Goal: Complete application form: Complete application form

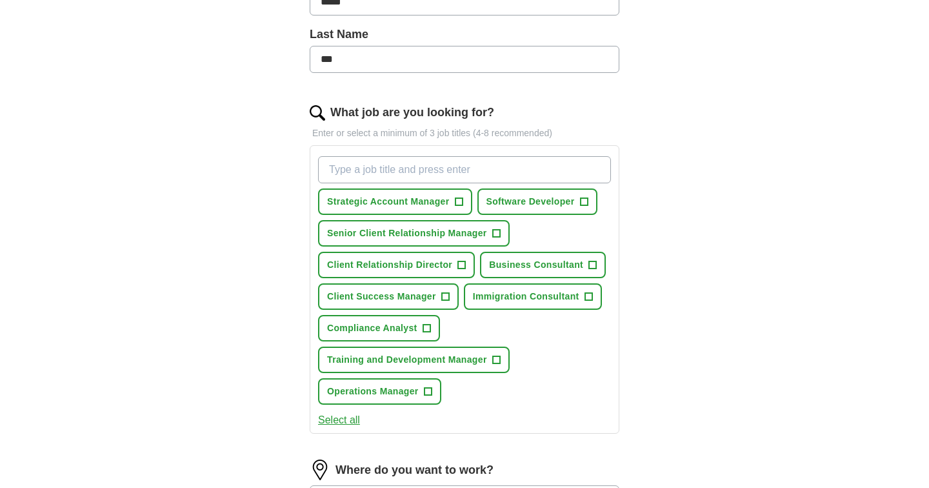
scroll to position [329, 0]
click at [440, 175] on input "What job are you looking for?" at bounding box center [464, 170] width 293 height 27
type input "cyber secuti"
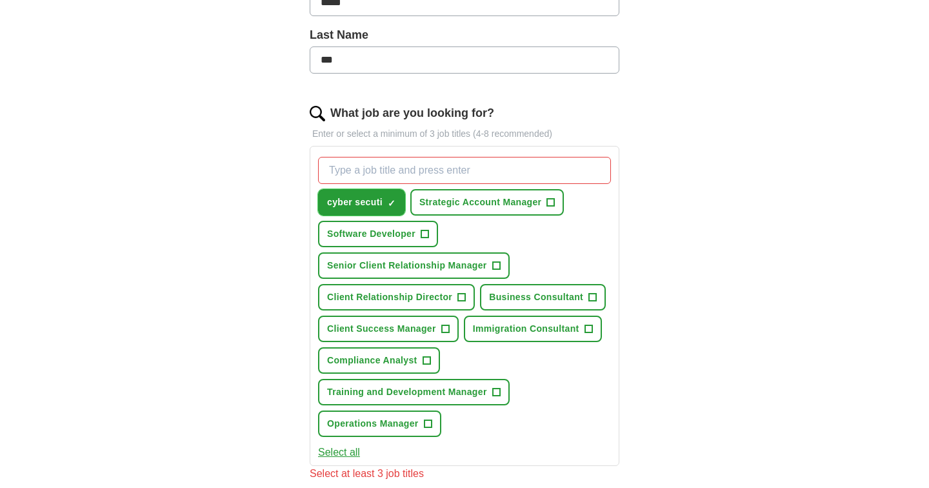
click at [387, 201] on button "cyber secuti ✓ ×" at bounding box center [361, 202] width 87 height 26
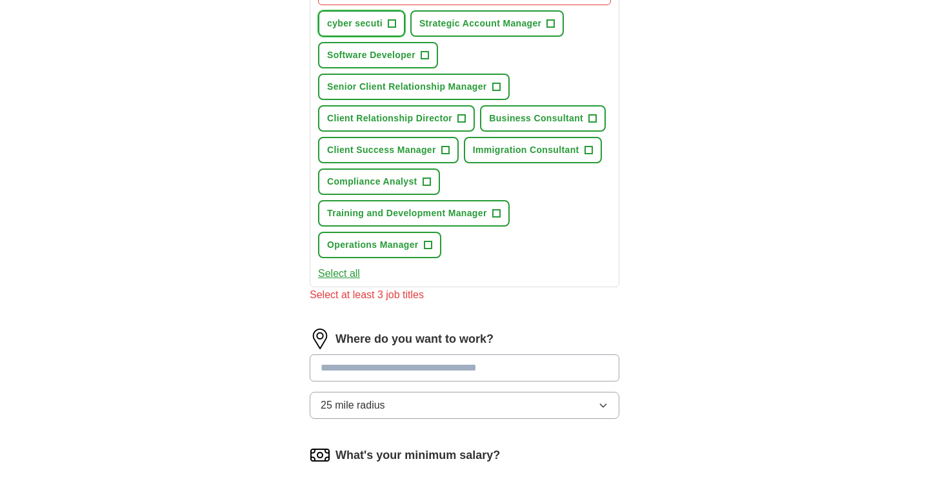
scroll to position [508, 0]
click at [374, 372] on input at bounding box center [465, 367] width 310 height 27
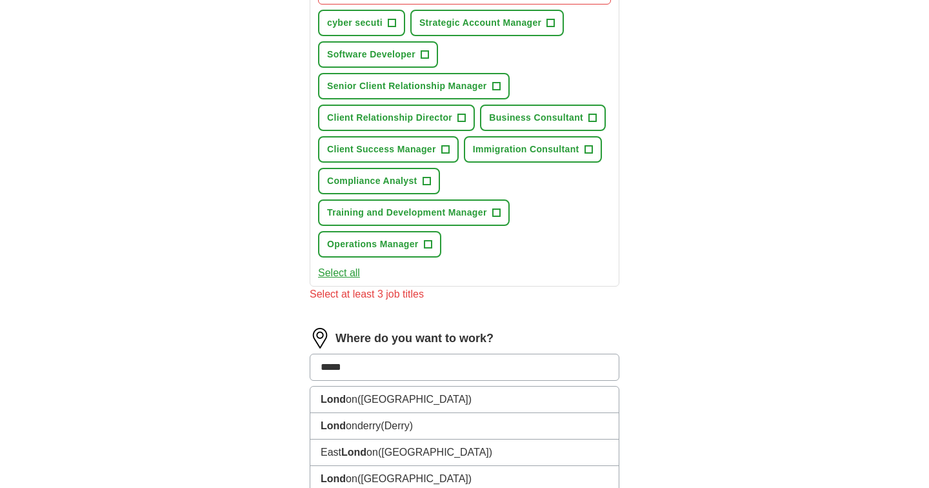
type input "******"
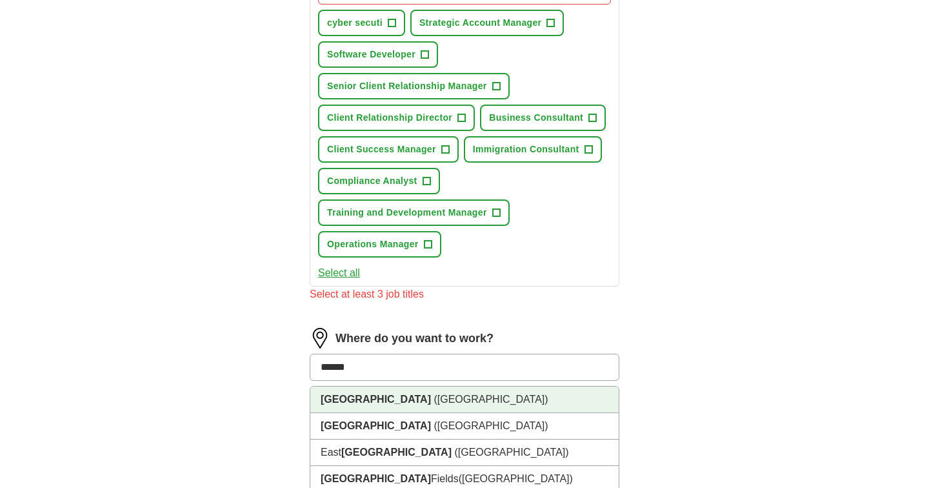
click at [434, 395] on span "([GEOGRAPHIC_DATA])" at bounding box center [491, 399] width 114 height 11
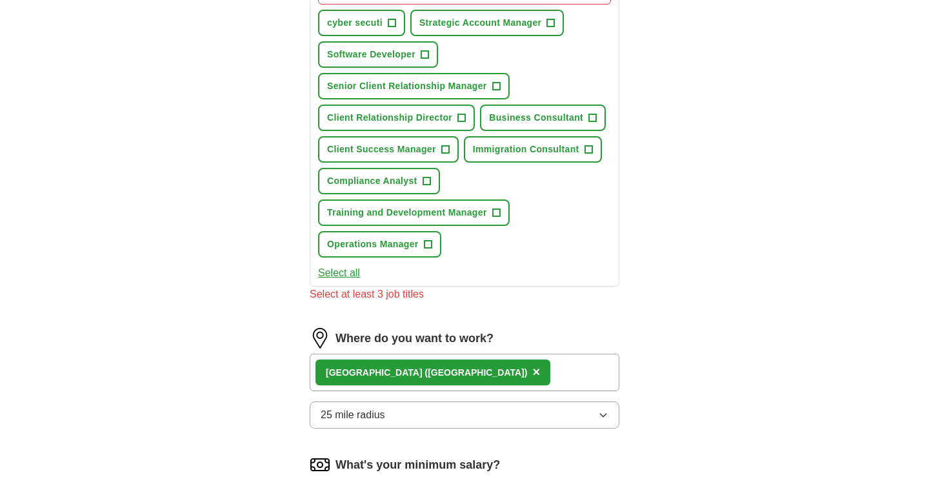
click at [438, 374] on div "[GEOGRAPHIC_DATA] ([GEOGRAPHIC_DATA]) ×" at bounding box center [465, 372] width 310 height 37
click at [419, 376] on div "[GEOGRAPHIC_DATA] ([GEOGRAPHIC_DATA]) ×" at bounding box center [465, 372] width 310 height 37
click at [417, 370] on div "[GEOGRAPHIC_DATA] ([GEOGRAPHIC_DATA]) ×" at bounding box center [465, 372] width 310 height 37
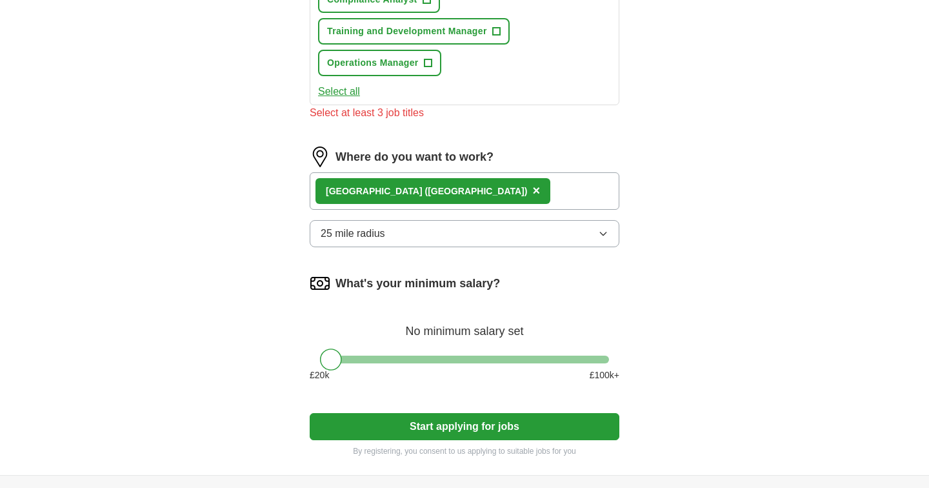
scroll to position [723, 0]
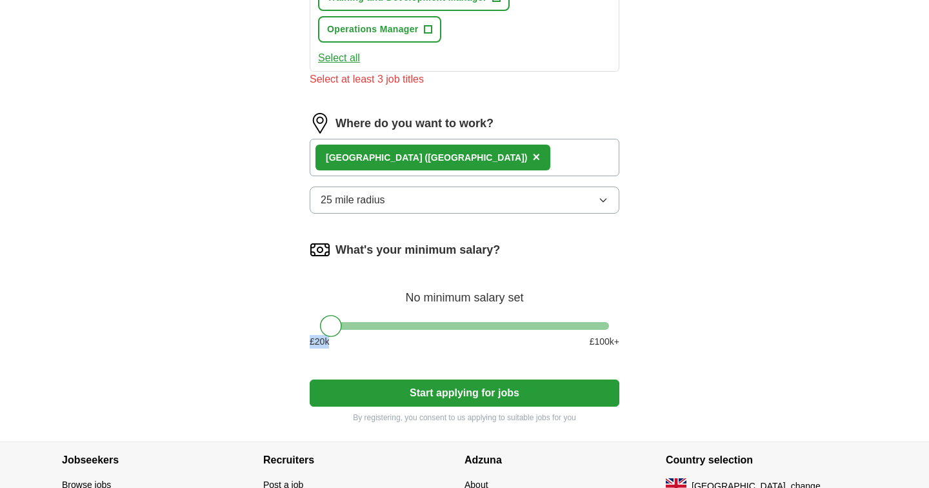
drag, startPoint x: 325, startPoint y: 336, endPoint x: 363, endPoint y: 336, distance: 37.4
click at [363, 336] on div "£ 20 k £ 100 k+" at bounding box center [465, 342] width 310 height 14
drag, startPoint x: 334, startPoint y: 326, endPoint x: 465, endPoint y: 339, distance: 131.0
click at [465, 339] on div "What's your minimum salary? At least £ 60k per year £ 20 k £ 100 k+" at bounding box center [465, 298] width 310 height 119
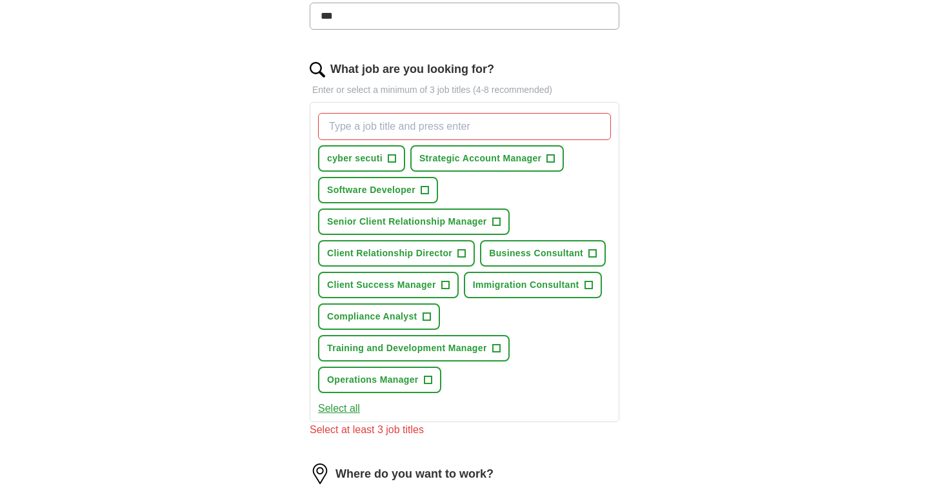
scroll to position [370, 0]
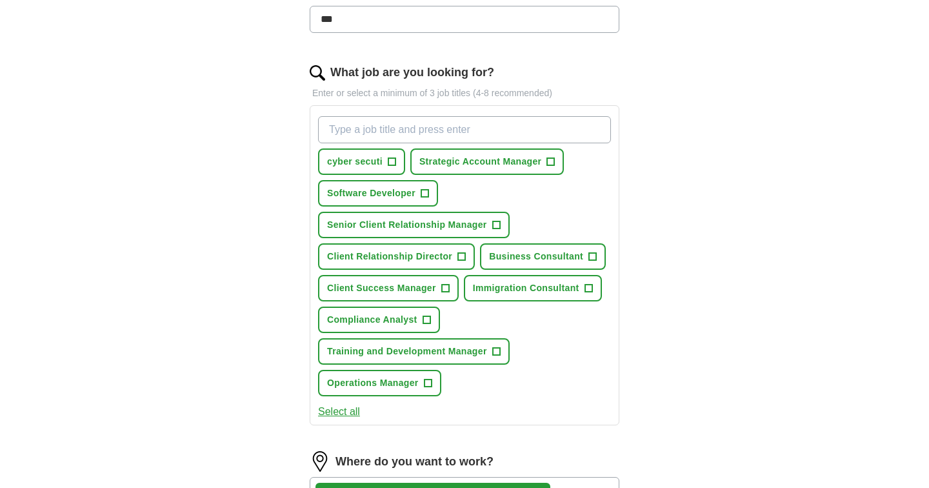
click at [394, 132] on input "What job are you looking for?" at bounding box center [464, 129] width 293 height 27
type input "cyber security"
click at [254, 154] on div "ApplyIQ Let ApplyIQ do the hard work of searching and applying for jobs. Just t…" at bounding box center [465, 225] width 826 height 1110
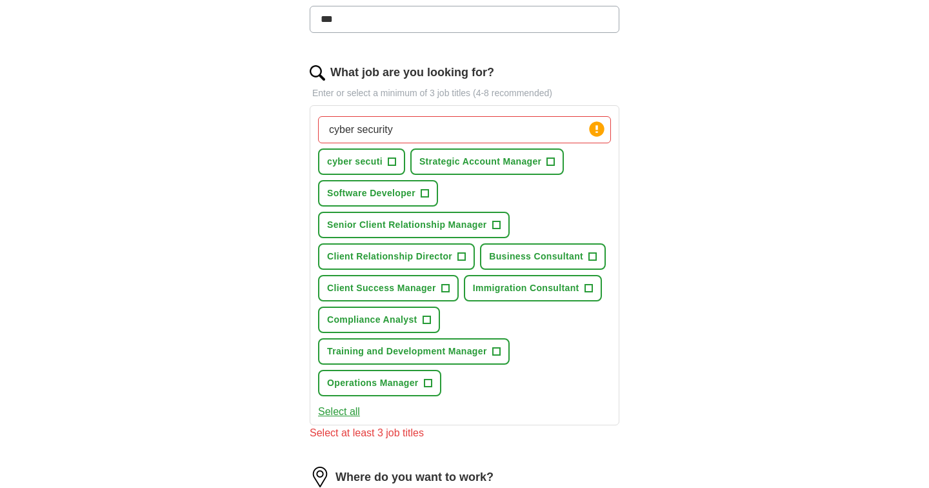
click at [401, 132] on input "cyber security" at bounding box center [464, 129] width 293 height 27
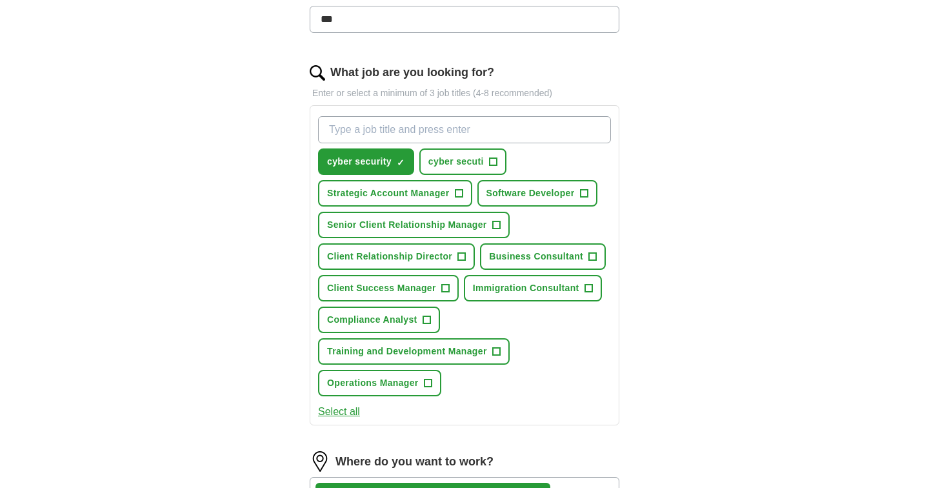
click at [432, 130] on input "What job are you looking for?" at bounding box center [464, 129] width 293 height 27
type input "tech"
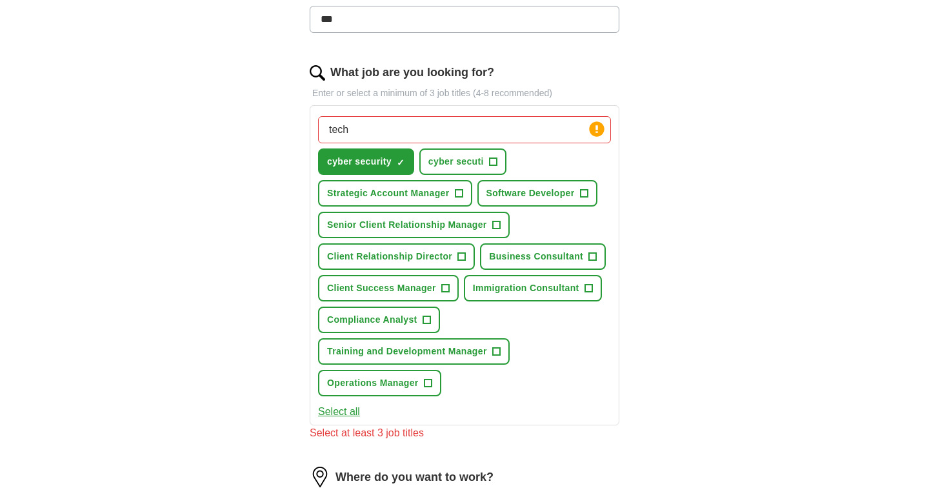
click at [248, 205] on div "ApplyIQ Let ApplyIQ do the hard work of searching and applying for jobs. Just t…" at bounding box center [465, 232] width 826 height 1125
click at [383, 131] on input "tech" at bounding box center [464, 129] width 293 height 27
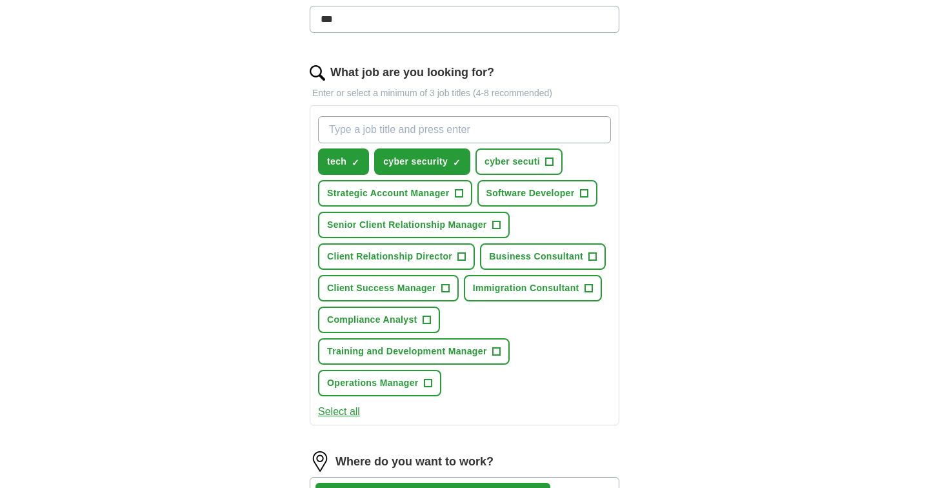
click at [381, 130] on input "What job are you looking for?" at bounding box center [464, 129] width 293 height 27
type input "cloud"
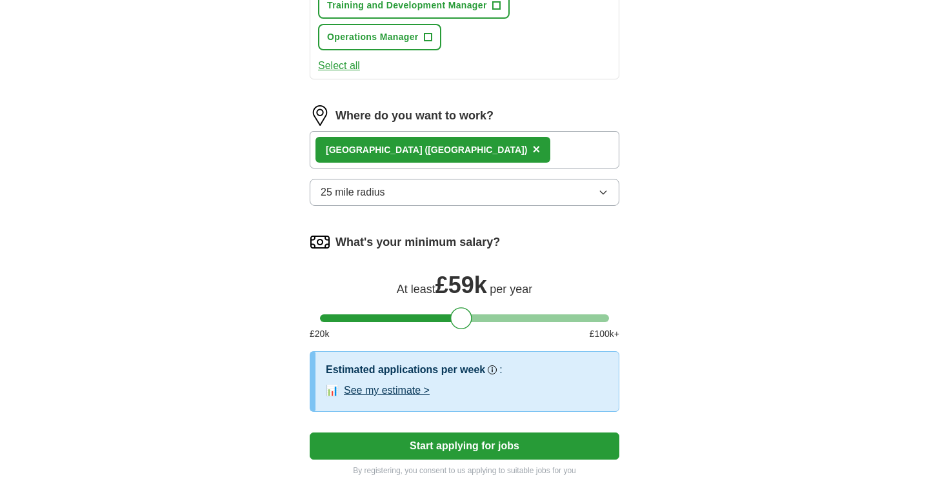
scroll to position [752, 0]
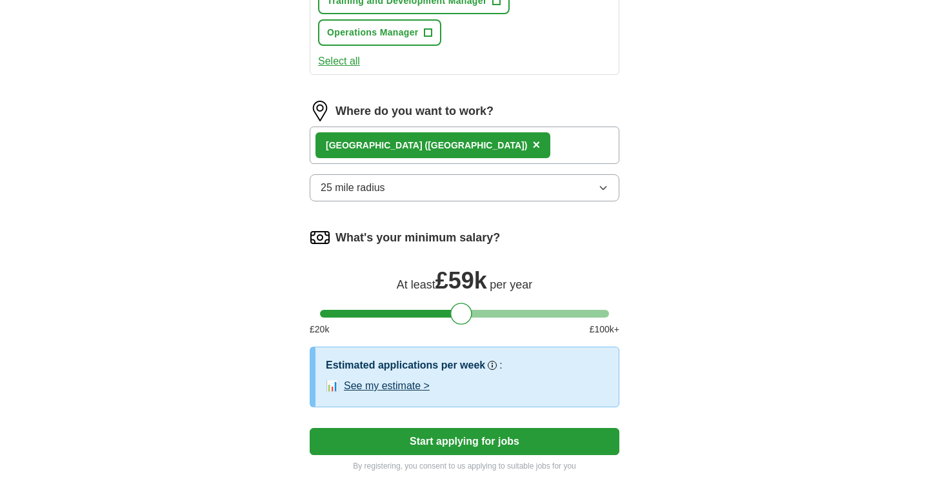
click at [445, 435] on button "Start applying for jobs" at bounding box center [465, 441] width 310 height 27
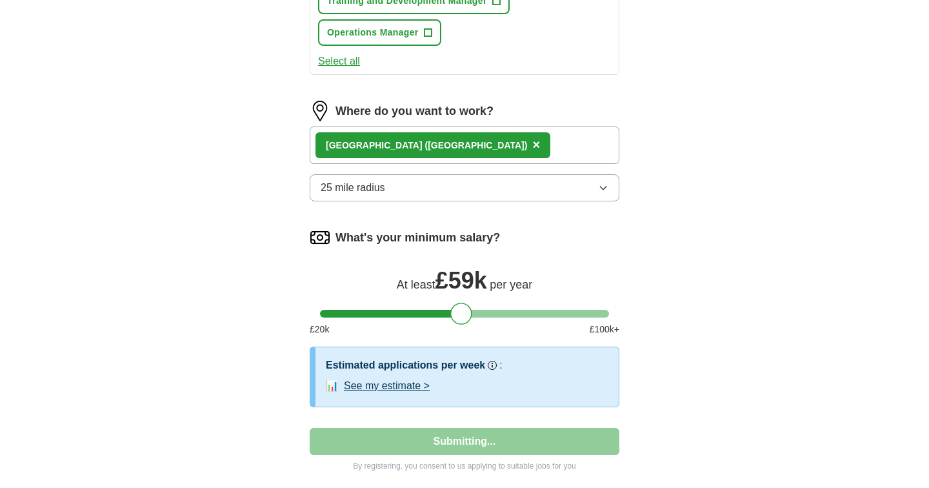
select select "**"
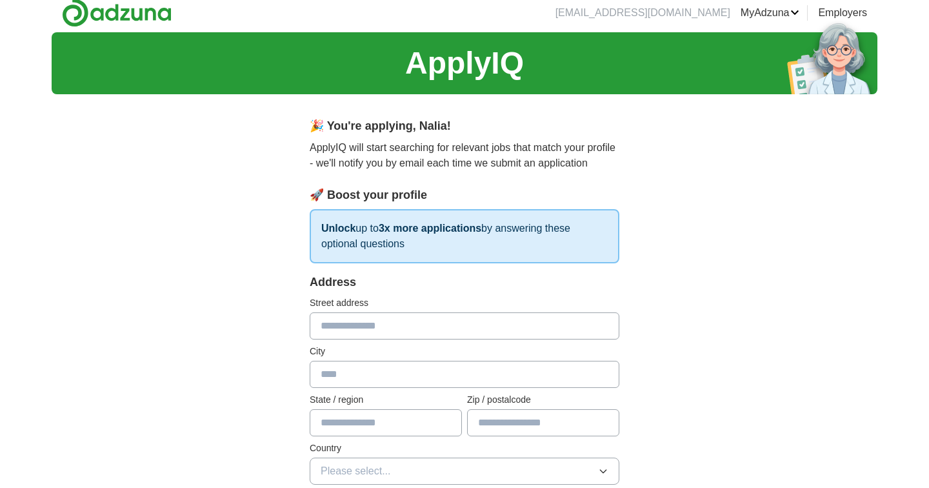
scroll to position [0, 0]
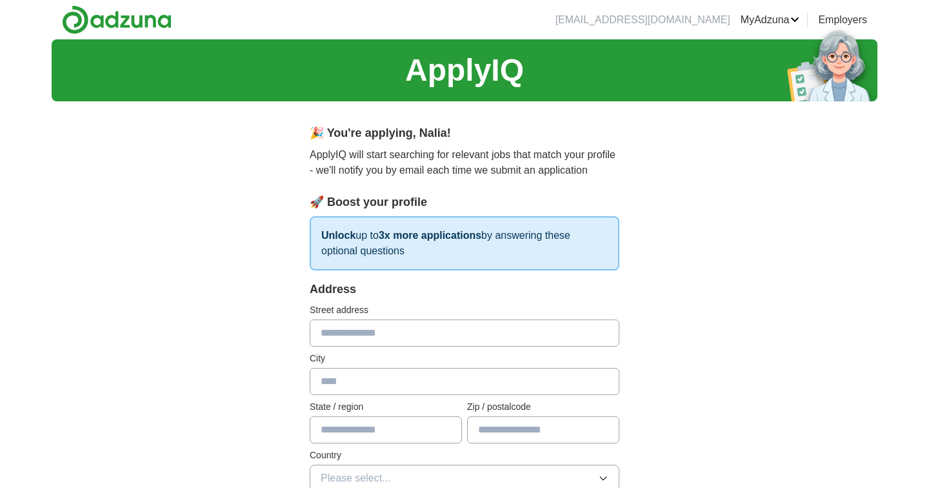
click at [356, 331] on input "text" at bounding box center [465, 332] width 310 height 27
type input "**********"
type input "*******"
type input "******"
type input "*******"
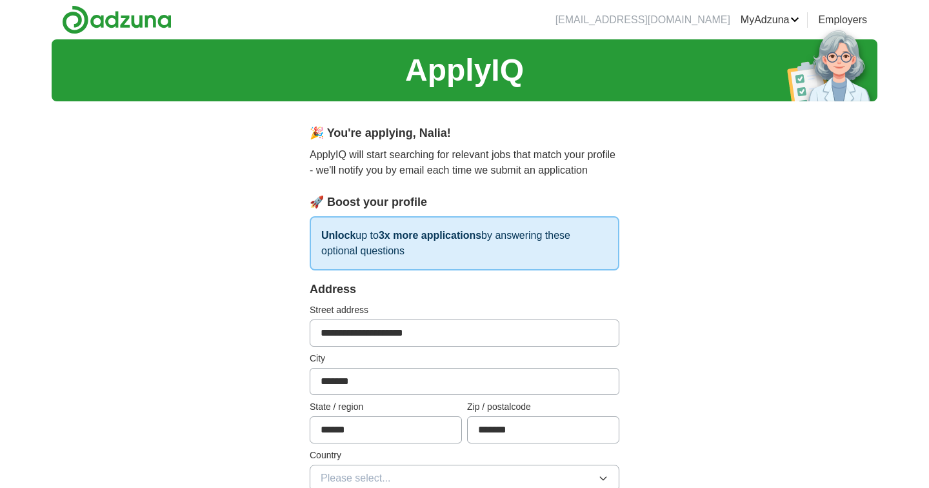
type input "**********"
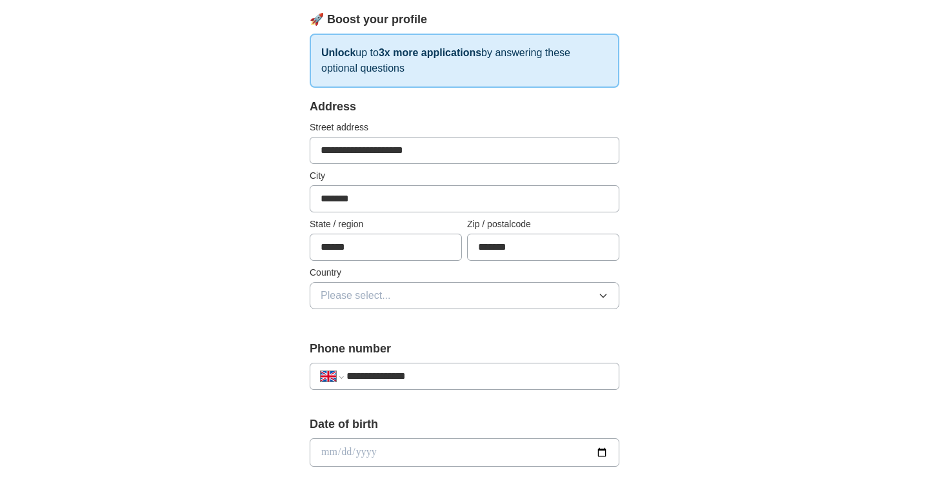
scroll to position [189, 0]
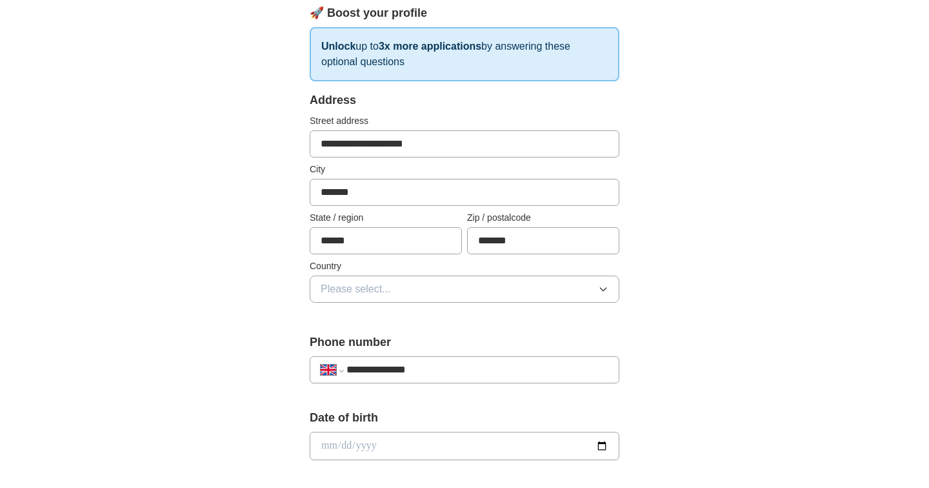
click at [344, 297] on button "Please select..." at bounding box center [465, 289] width 310 height 27
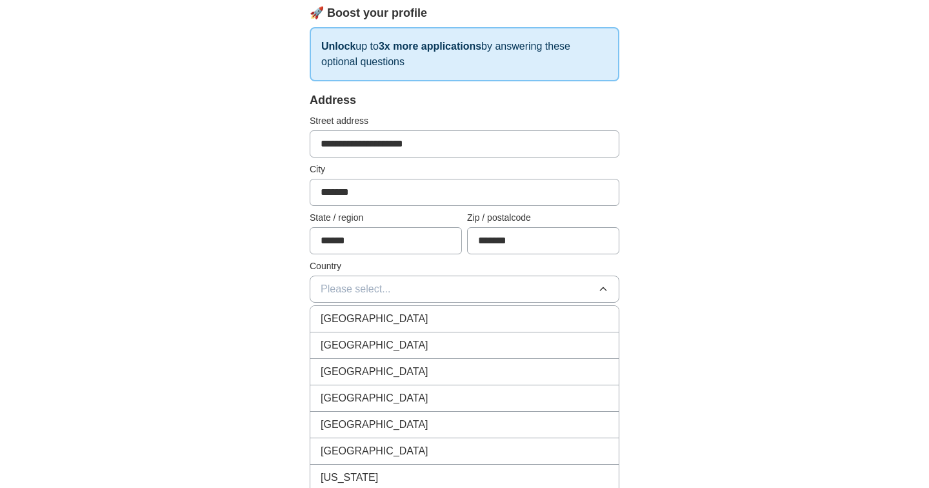
click at [348, 331] on li "[GEOGRAPHIC_DATA]" at bounding box center [464, 319] width 308 height 26
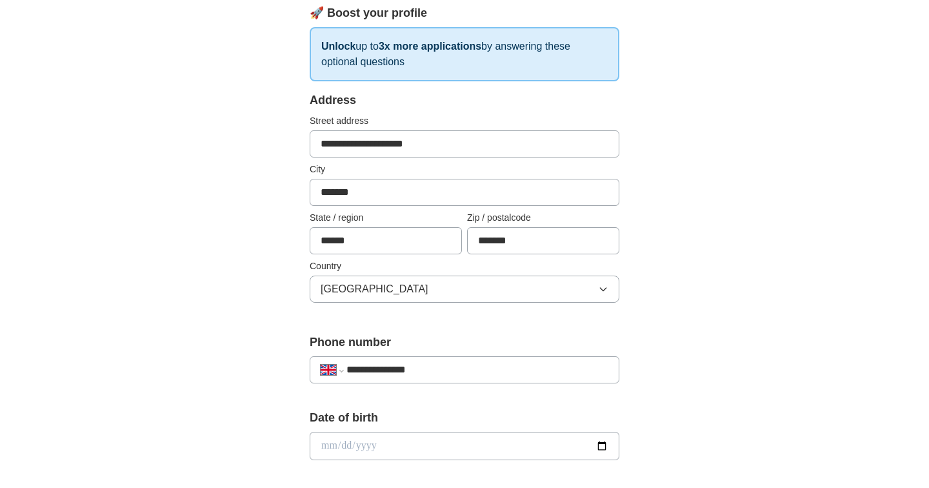
scroll to position [233, 0]
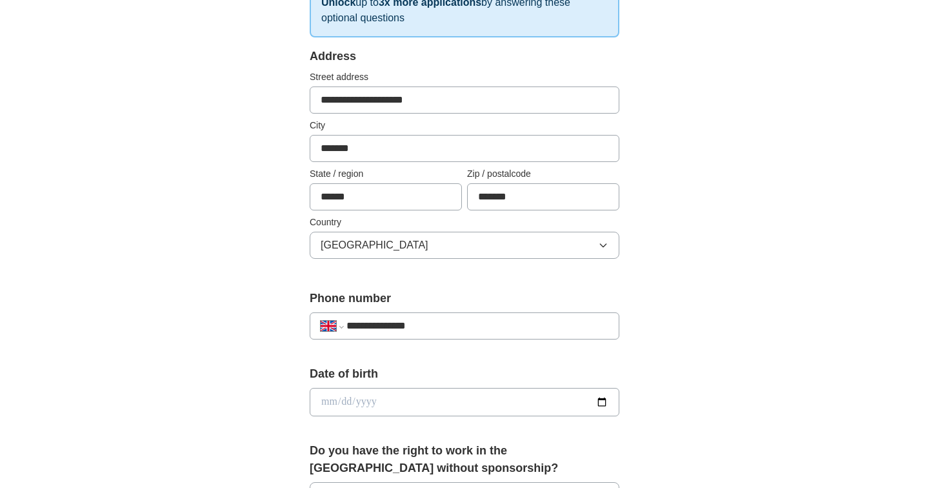
click at [344, 401] on input "date" at bounding box center [465, 402] width 310 height 28
click at [350, 406] on input "date" at bounding box center [465, 402] width 310 height 28
type input "**********"
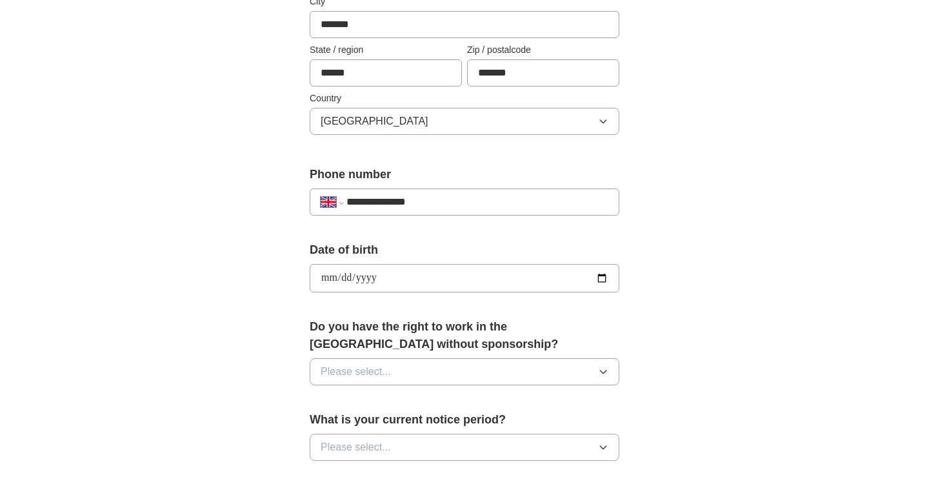
scroll to position [369, 0]
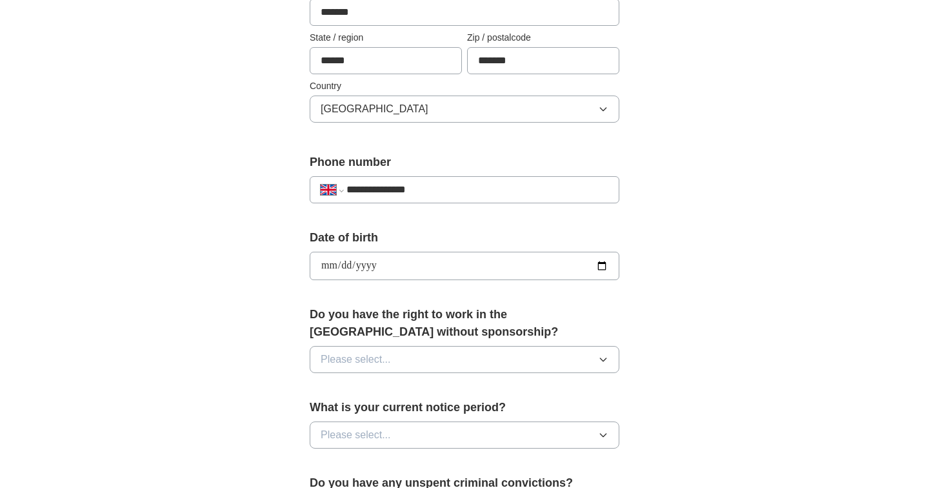
click at [377, 356] on span "Please select..." at bounding box center [356, 359] width 70 height 15
click at [350, 388] on div "Yes" at bounding box center [465, 388] width 288 height 15
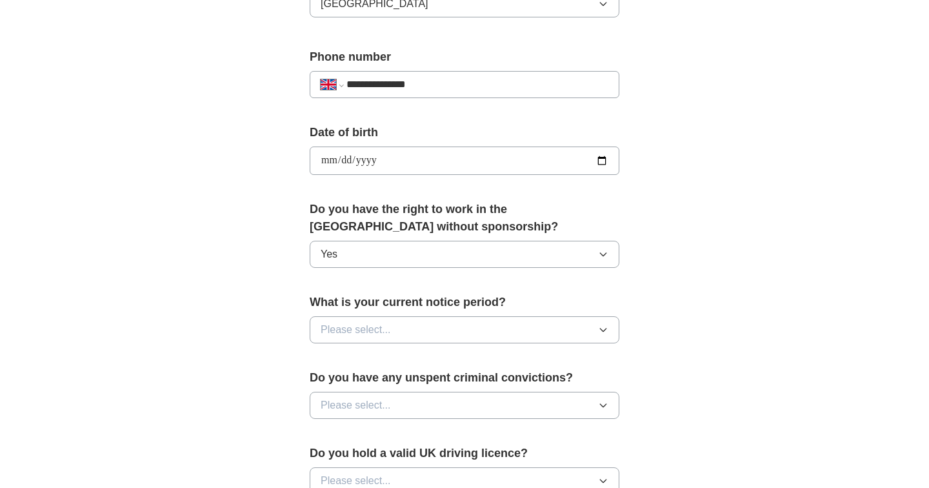
scroll to position [477, 0]
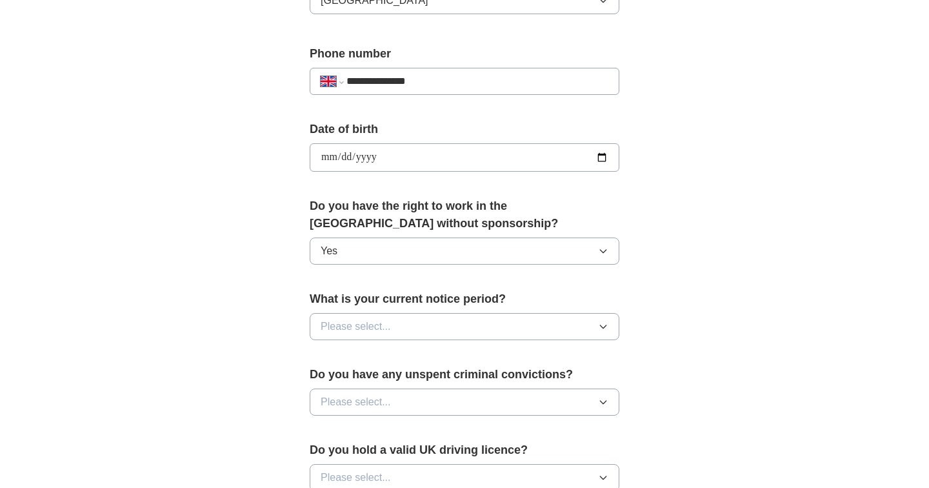
click at [350, 336] on button "Please select..." at bounding box center [465, 326] width 310 height 27
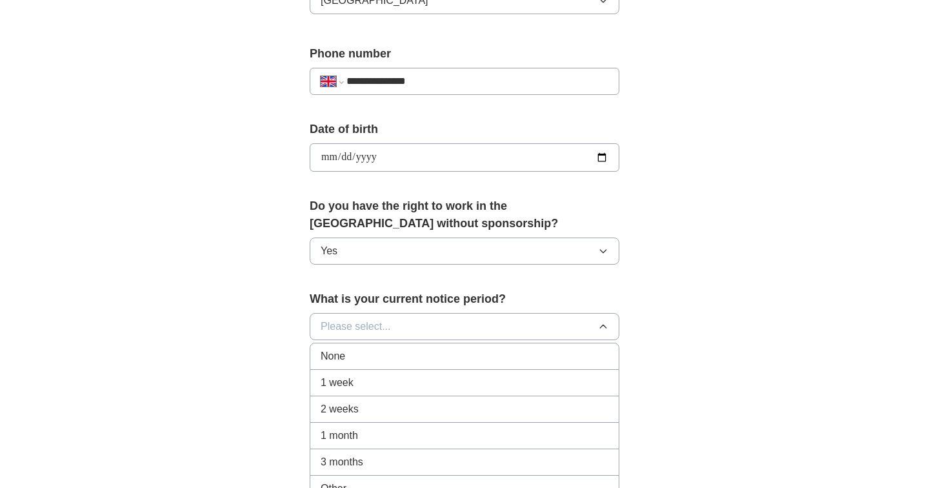
click at [343, 368] on li "None" at bounding box center [464, 356] width 308 height 26
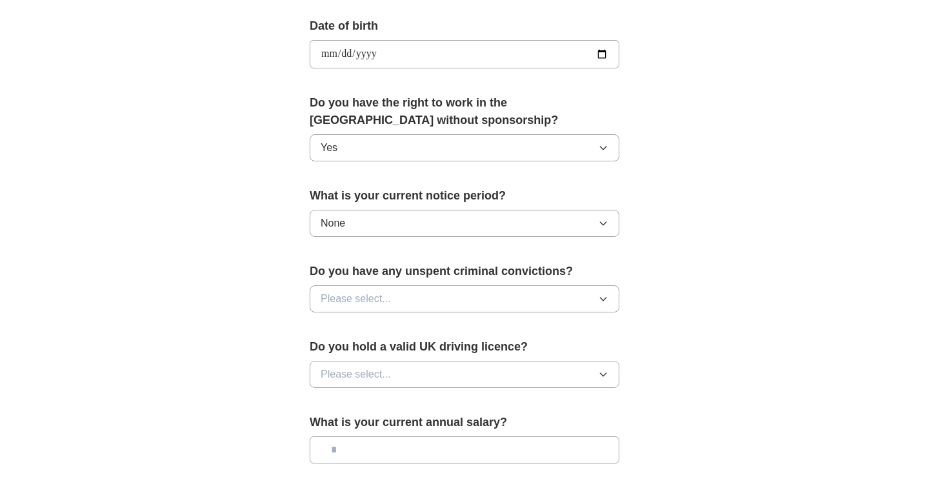
scroll to position [583, 0]
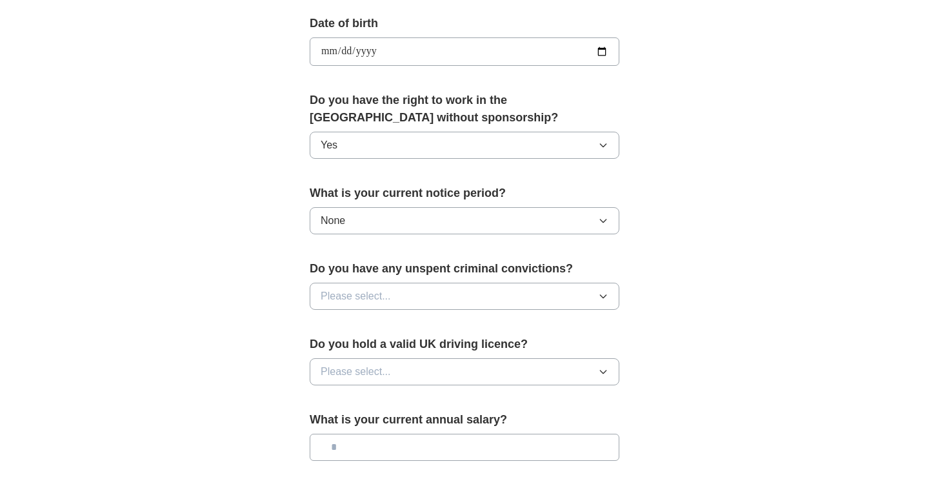
click at [346, 288] on button "Please select..." at bounding box center [465, 296] width 310 height 27
click at [343, 361] on li "No" at bounding box center [464, 352] width 308 height 26
click at [345, 378] on span "Please select..." at bounding box center [356, 371] width 70 height 15
click at [343, 399] on div "Yes" at bounding box center [465, 401] width 288 height 15
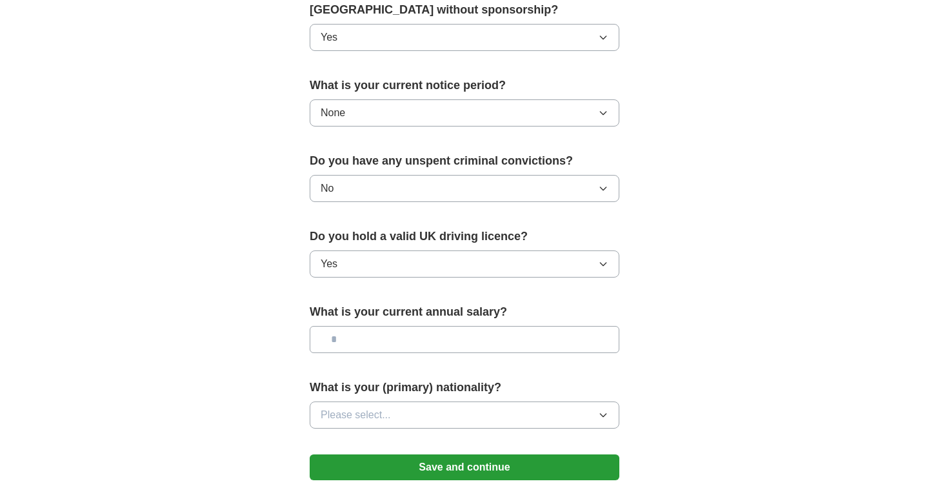
scroll to position [705, 0]
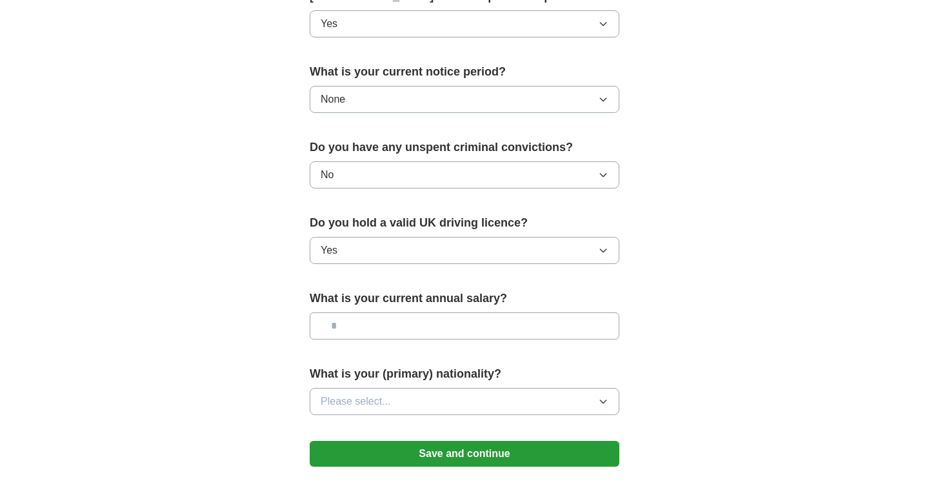
click at [363, 331] on input "text" at bounding box center [465, 325] width 310 height 27
type input "*******"
click at [374, 403] on span "Please select..." at bounding box center [356, 401] width 70 height 15
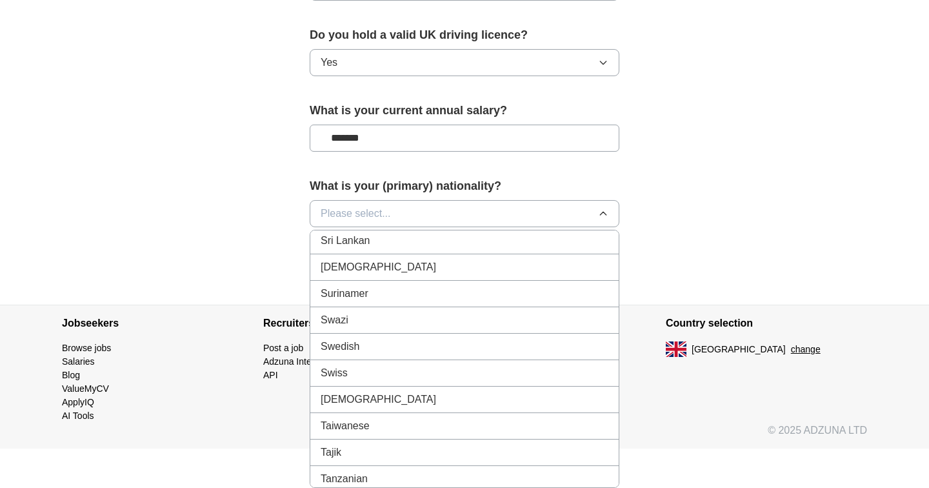
scroll to position [4392, 0]
click at [339, 342] on span "Swedish" at bounding box center [340, 348] width 39 height 15
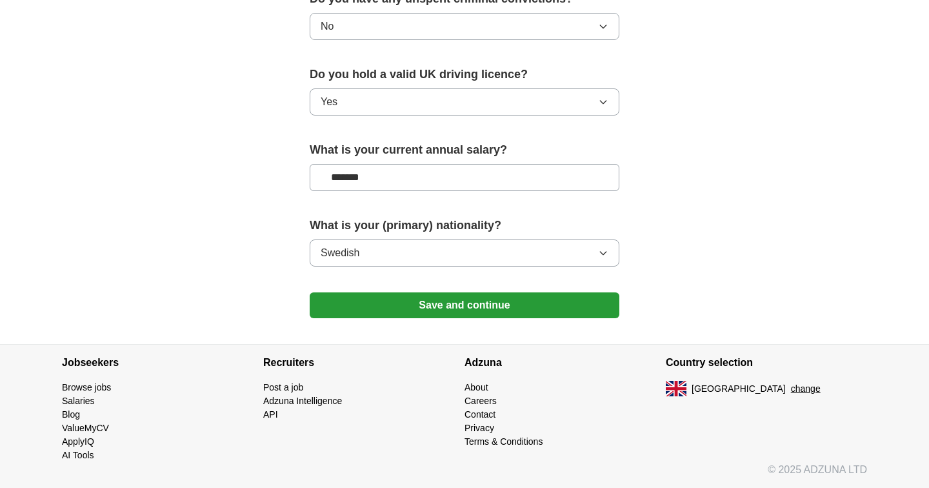
scroll to position [853, 0]
click at [421, 316] on button "Save and continue" at bounding box center [465, 305] width 310 height 26
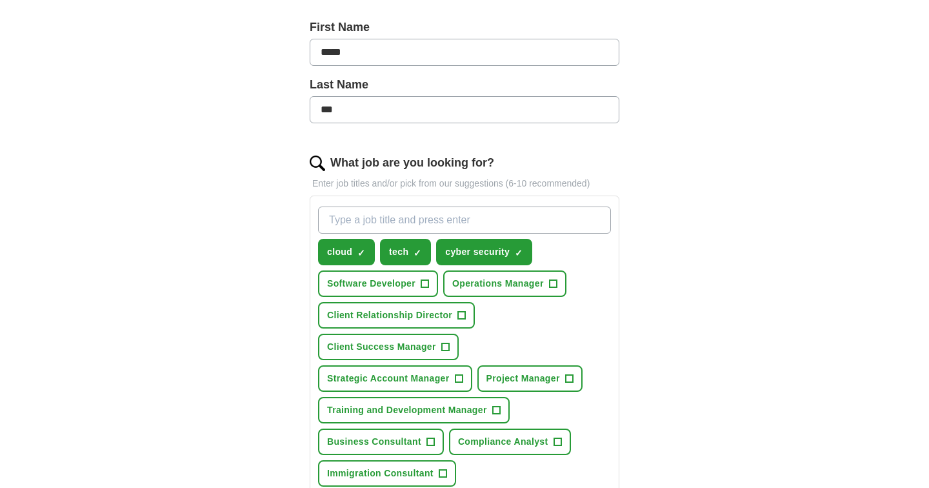
scroll to position [268, 0]
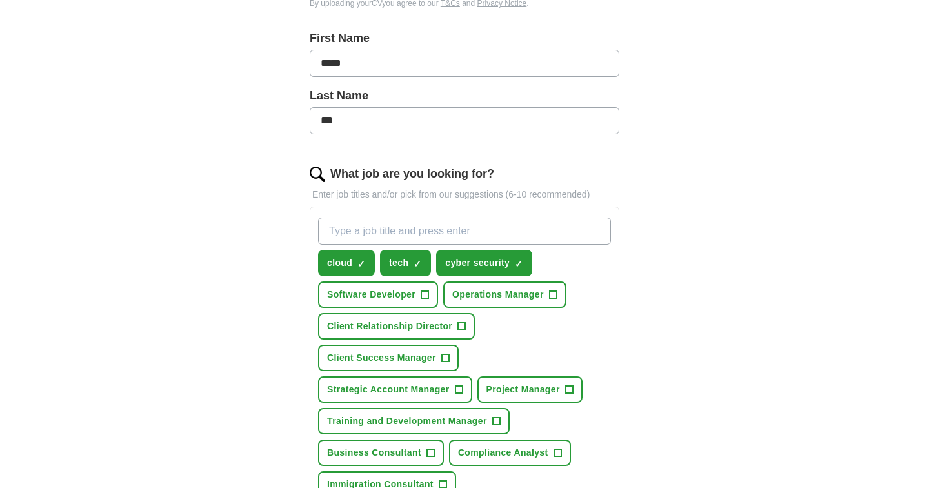
click at [360, 232] on input "What job are you looking for?" at bounding box center [464, 230] width 293 height 27
paste input "apprenticeships"
type input "apprenticeships"
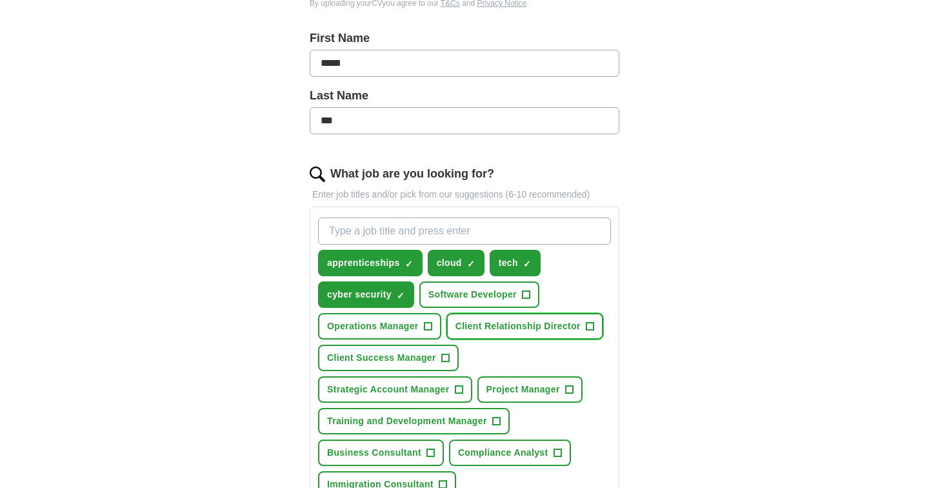
click at [589, 330] on span "+" at bounding box center [590, 326] width 8 height 10
click at [525, 290] on span "+" at bounding box center [526, 295] width 8 height 10
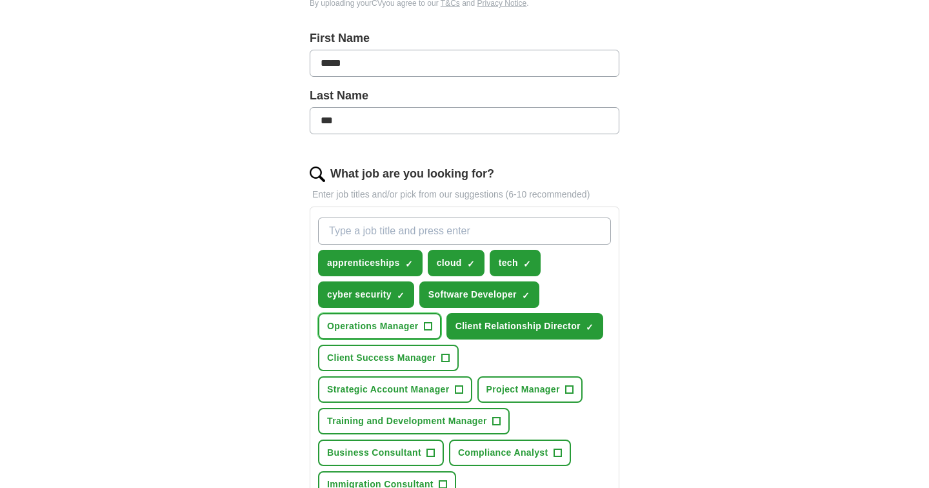
click at [424, 328] on button "Operations Manager +" at bounding box center [379, 326] width 123 height 26
click at [441, 354] on span "+" at bounding box center [445, 358] width 8 height 10
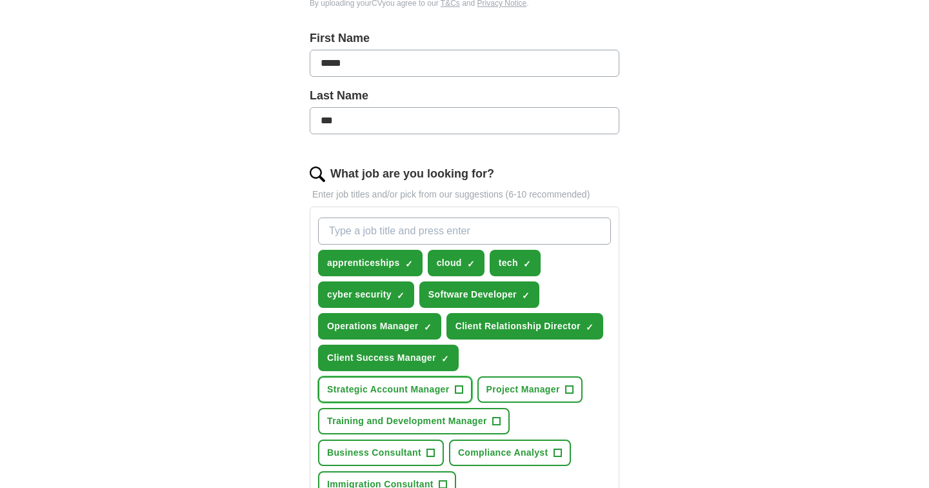
click at [461, 393] on span "+" at bounding box center [459, 390] width 8 height 10
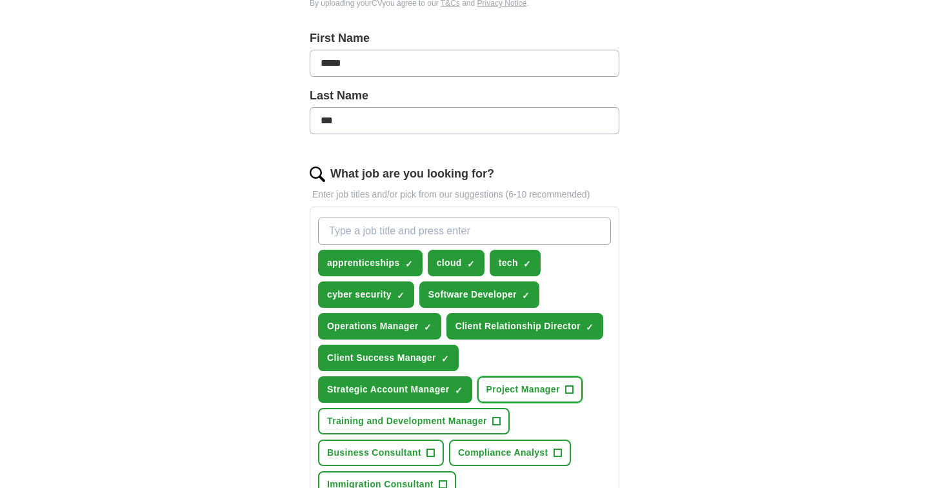
click at [519, 393] on span "Project Manager" at bounding box center [523, 390] width 74 height 14
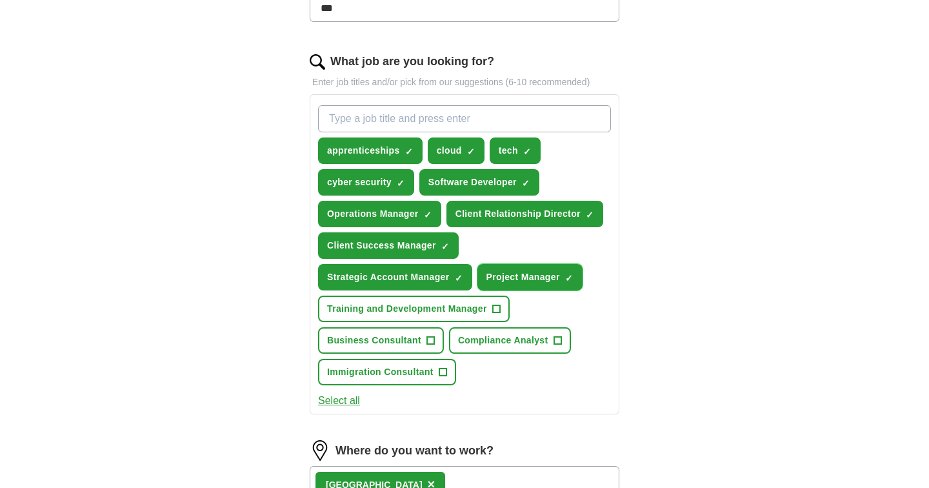
scroll to position [428, 0]
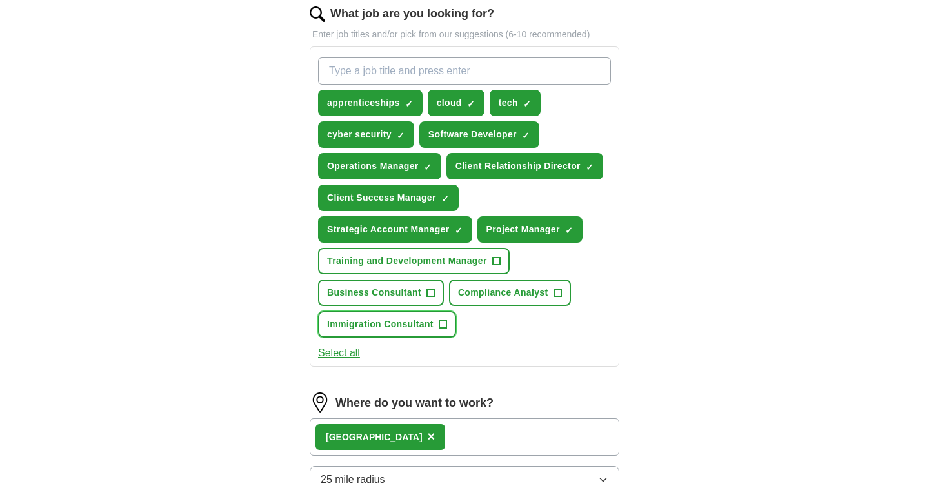
click at [437, 331] on button "Immigration Consultant +" at bounding box center [387, 324] width 138 height 26
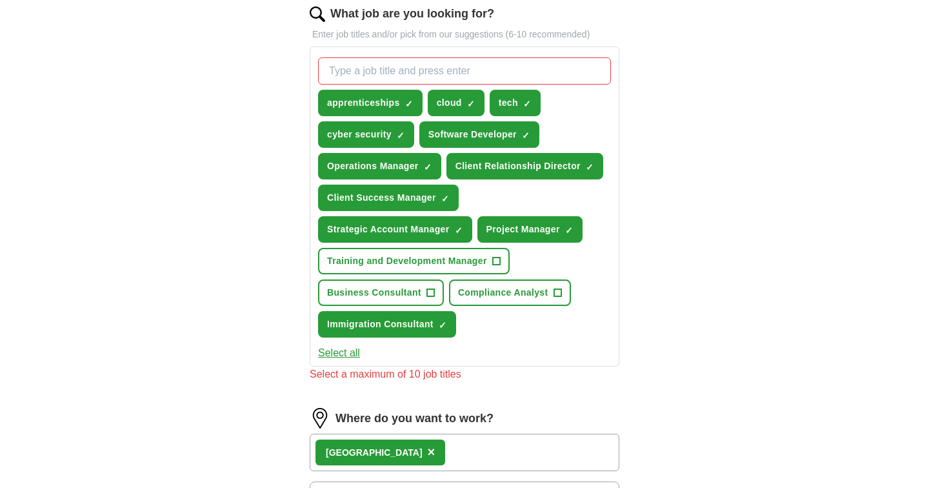
click at [332, 359] on button "Select all" at bounding box center [339, 352] width 42 height 15
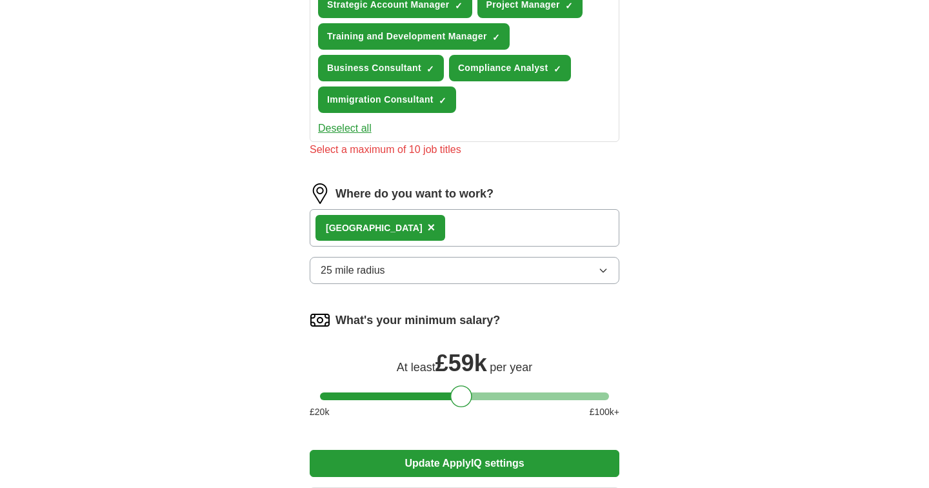
scroll to position [847, 0]
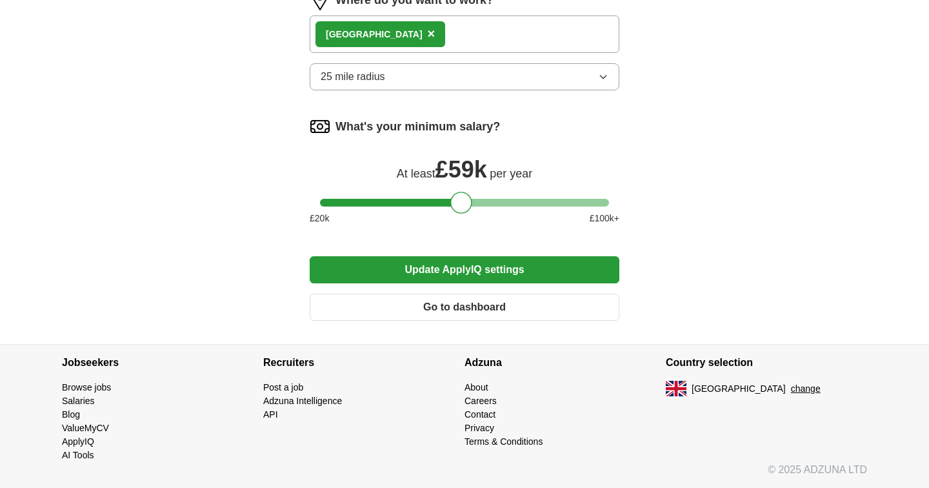
click at [436, 272] on button "Update ApplyIQ settings" at bounding box center [465, 269] width 310 height 27
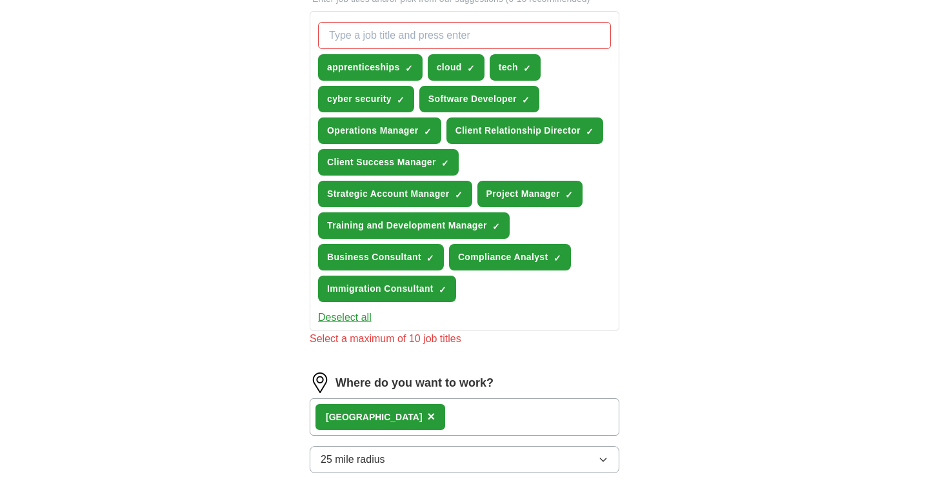
scroll to position [450, 0]
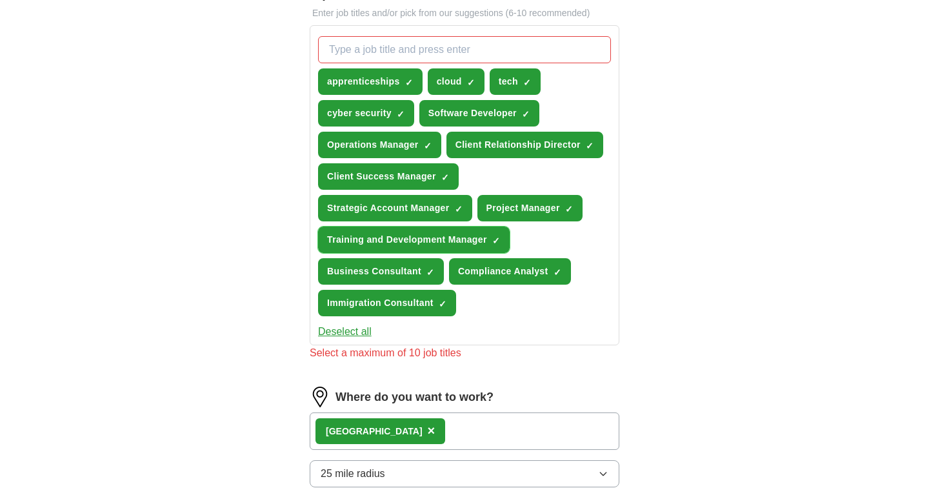
click at [418, 246] on span "Training and Development Manager" at bounding box center [407, 240] width 160 height 14
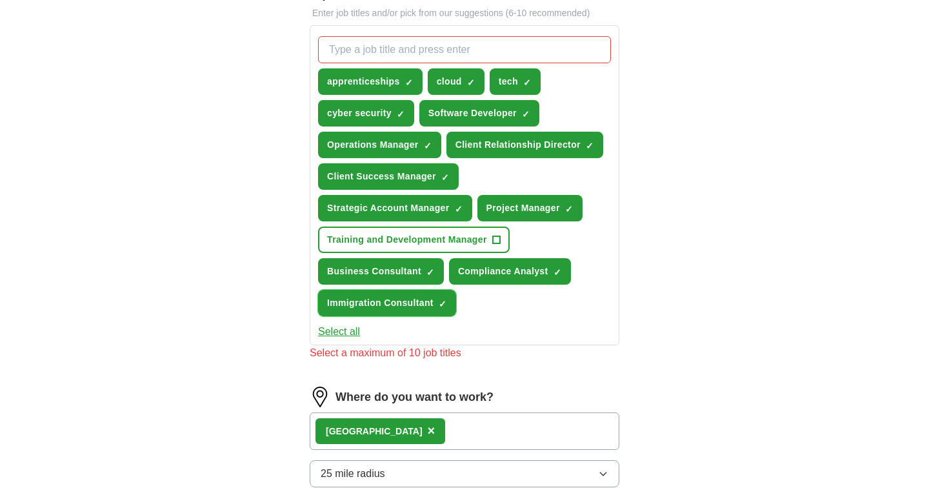
click at [405, 306] on span "Immigration Consultant" at bounding box center [380, 303] width 106 height 14
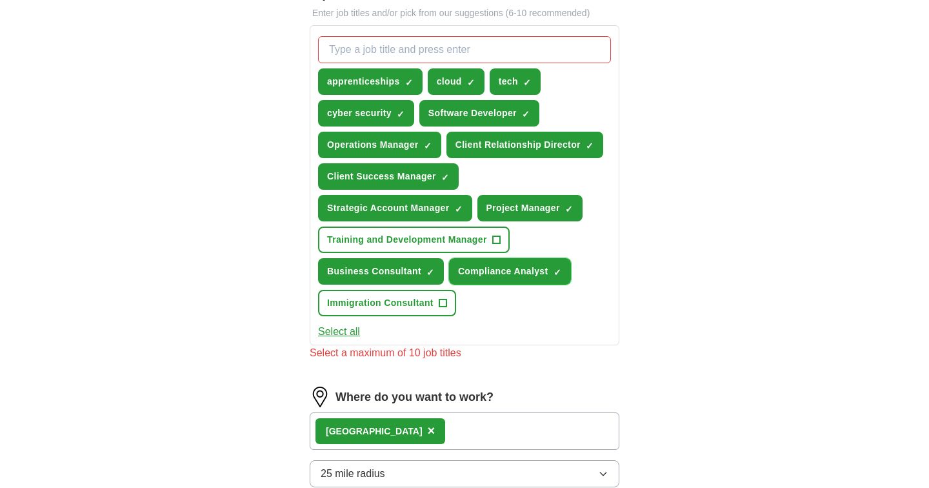
click at [489, 276] on span "Compliance Analyst" at bounding box center [503, 272] width 90 height 14
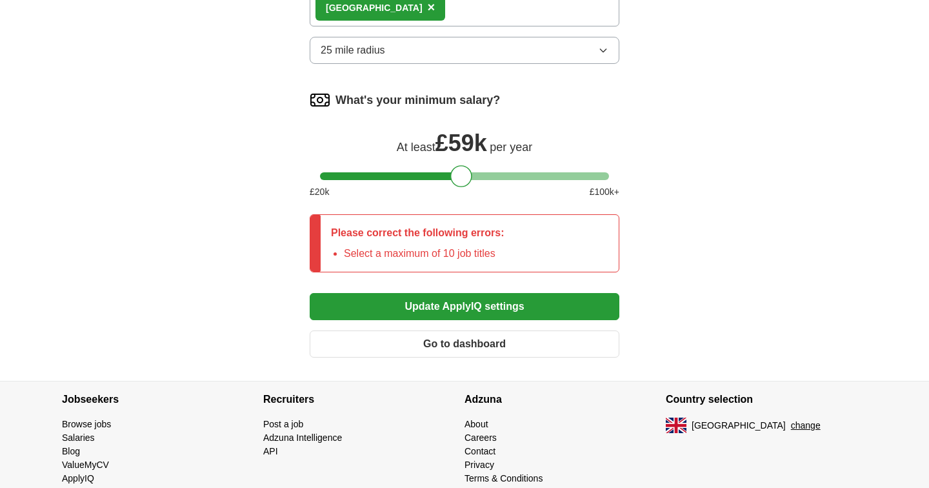
scroll to position [887, 0]
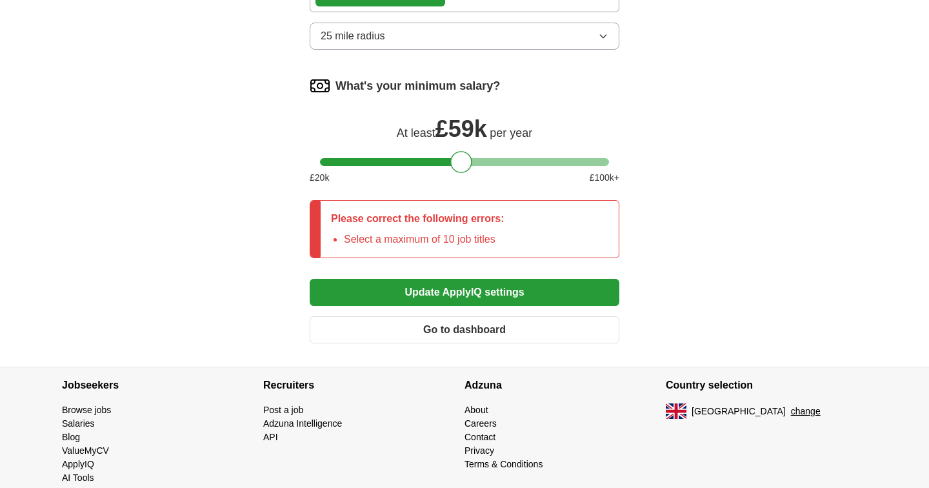
click at [434, 296] on button "Update ApplyIQ settings" at bounding box center [465, 292] width 310 height 27
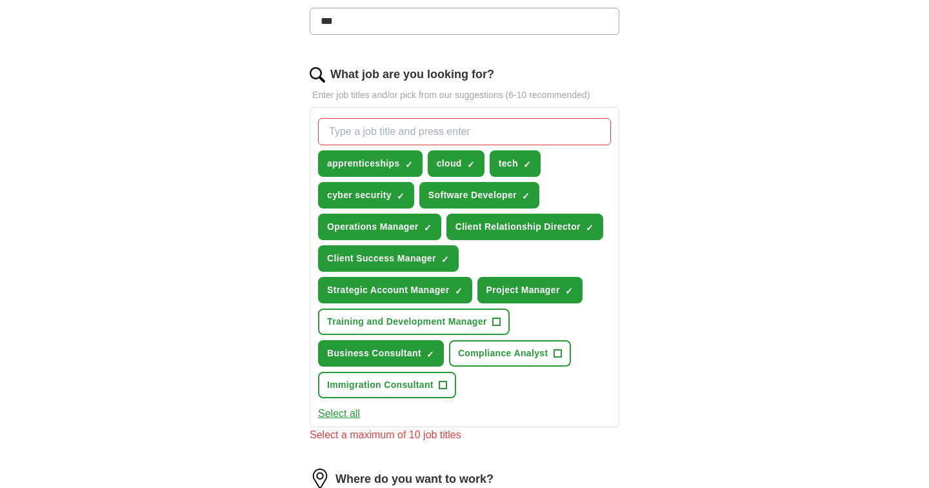
scroll to position [354, 0]
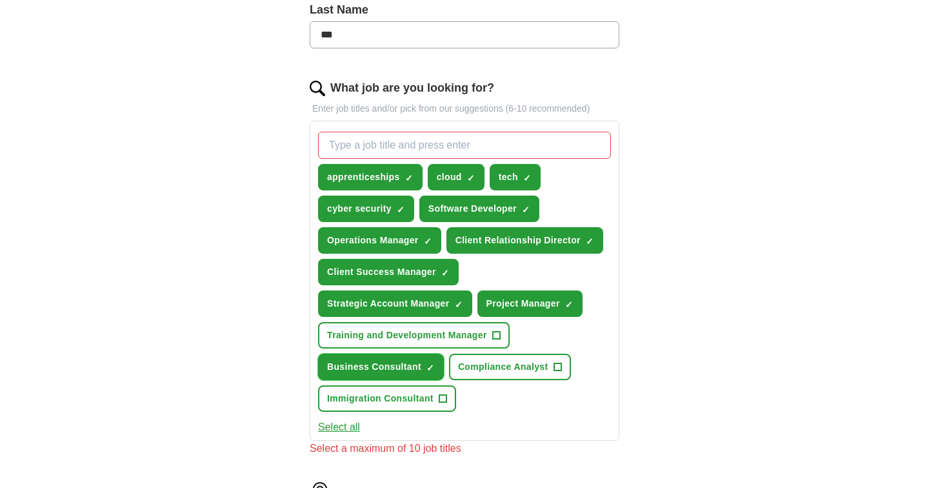
click at [383, 360] on span "Business Consultant" at bounding box center [374, 367] width 94 height 14
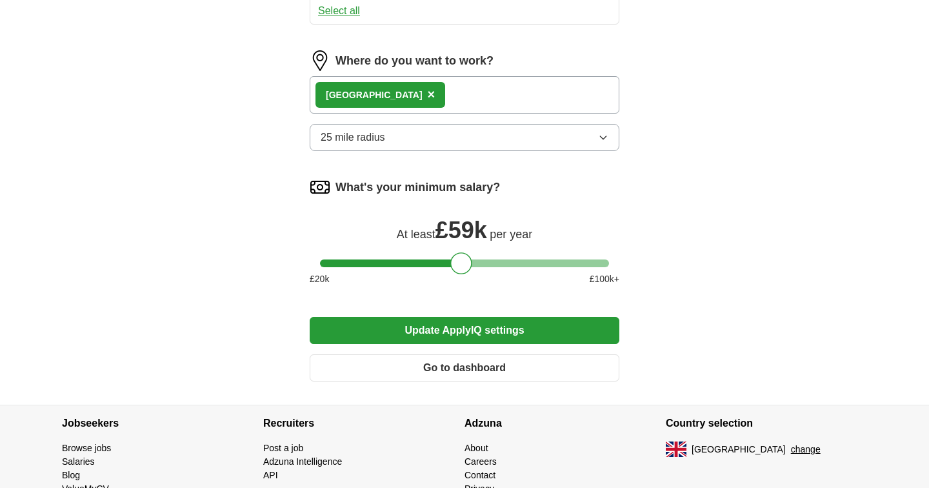
scroll to position [831, 0]
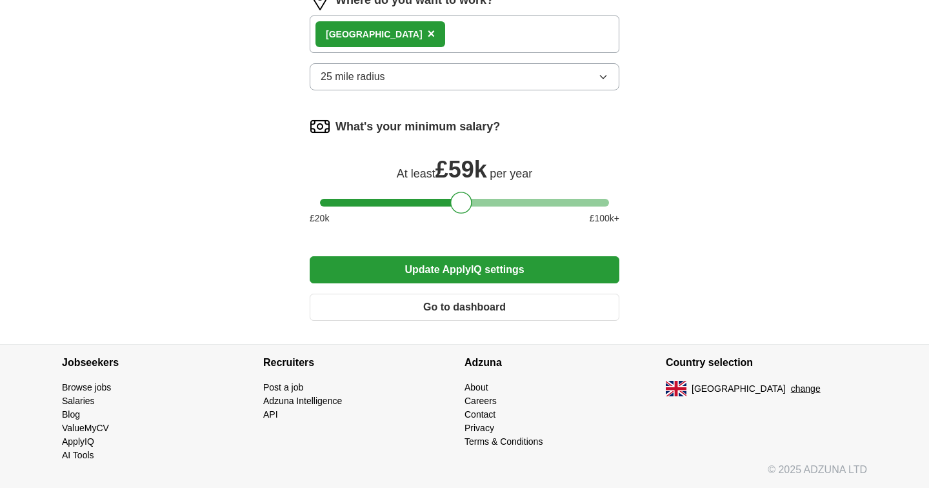
click at [408, 270] on button "Update ApplyIQ settings" at bounding box center [465, 269] width 310 height 27
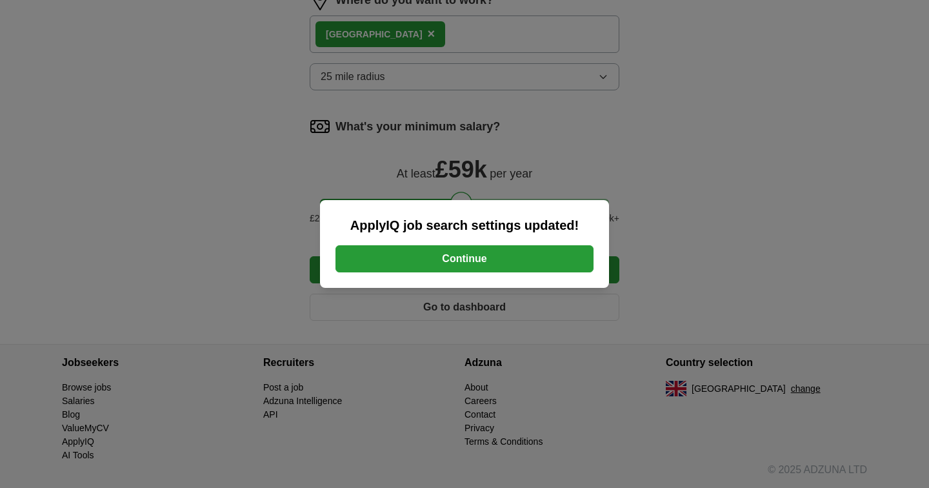
click at [412, 254] on button "Continue" at bounding box center [465, 258] width 258 height 27
